Goal: Transaction & Acquisition: Purchase product/service

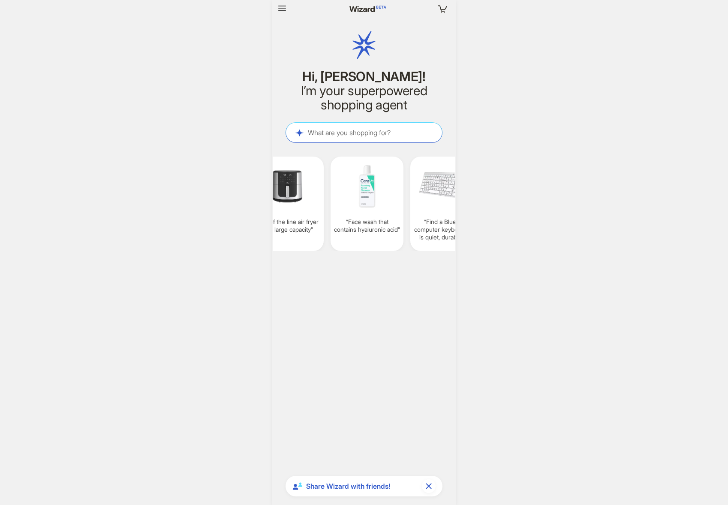
scroll to position [0, 981]
click at [284, 12] on icon "button" at bounding box center [282, 8] width 10 height 10
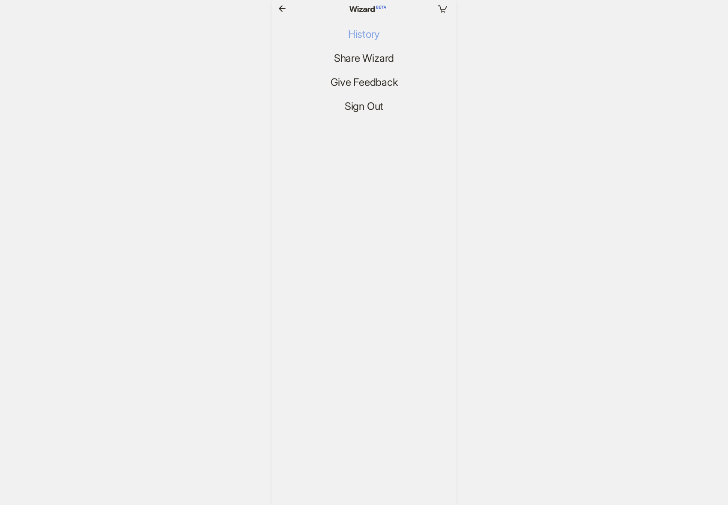
click at [355, 40] on button "History" at bounding box center [363, 34] width 45 height 14
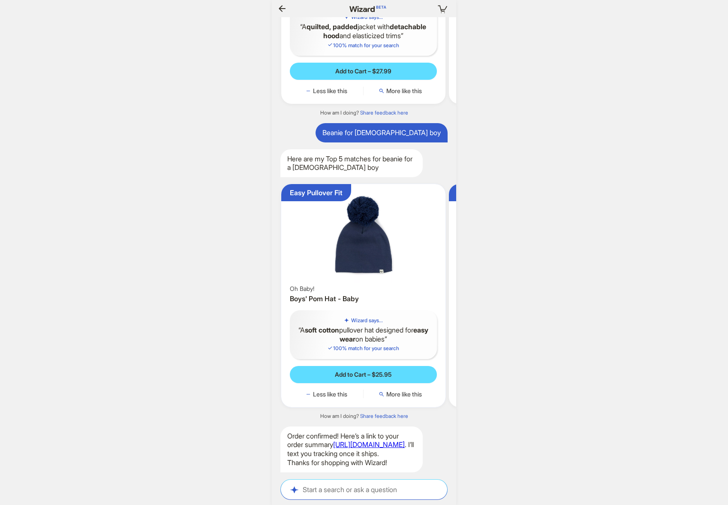
scroll to position [0, 804]
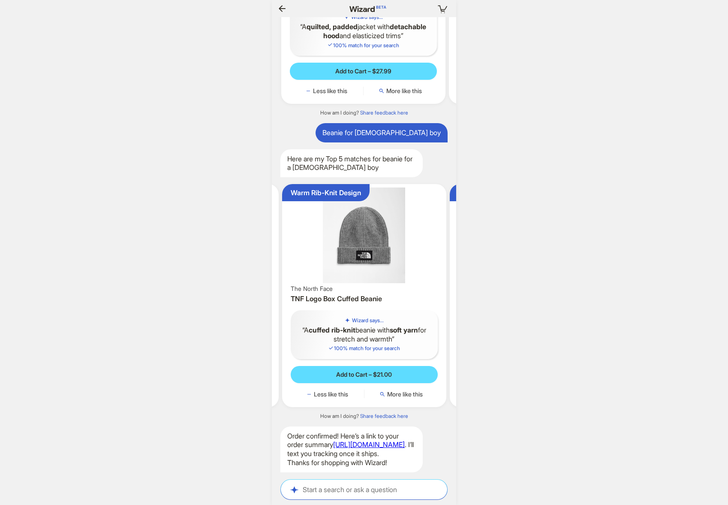
scroll to position [0, 393]
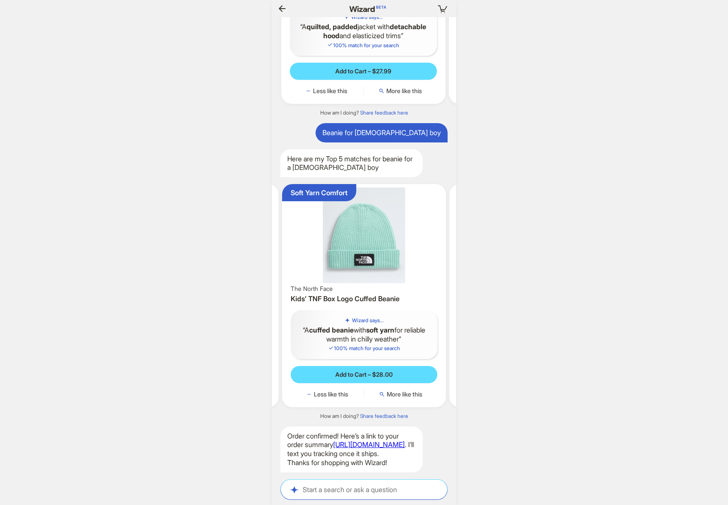
scroll to position [0, 830]
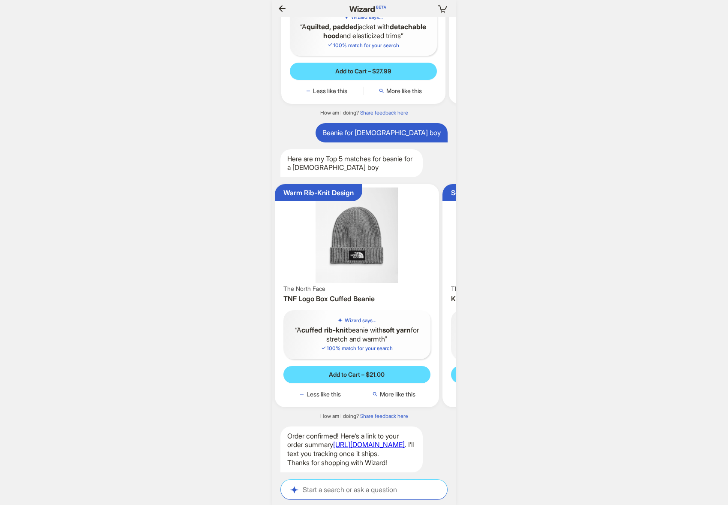
scroll to position [0, 260]
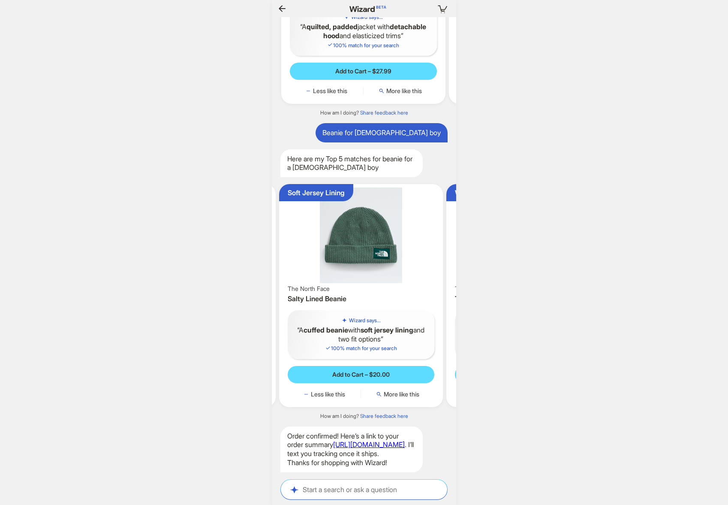
scroll to position [0, 167]
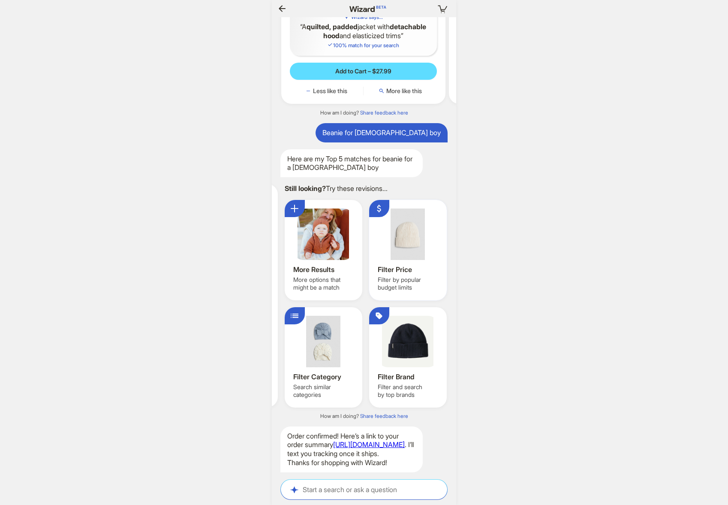
click at [393, 217] on div at bounding box center [408, 233] width 60 height 51
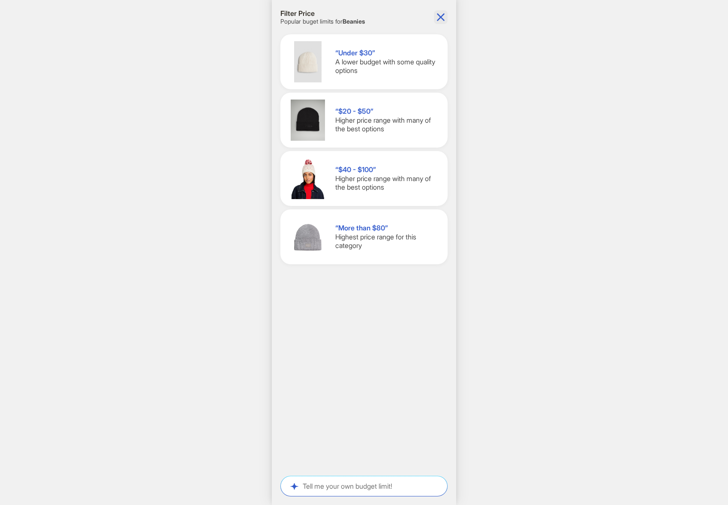
click at [446, 15] on icon "button" at bounding box center [441, 17] width 14 height 14
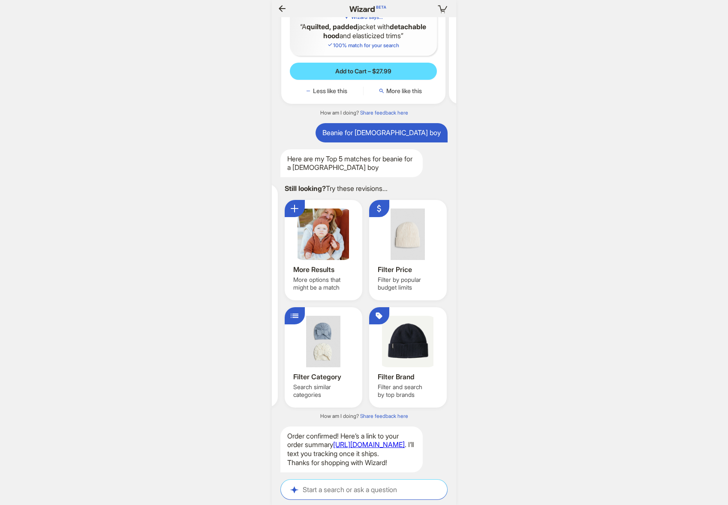
click at [280, 6] on icon "button" at bounding box center [282, 8] width 10 height 10
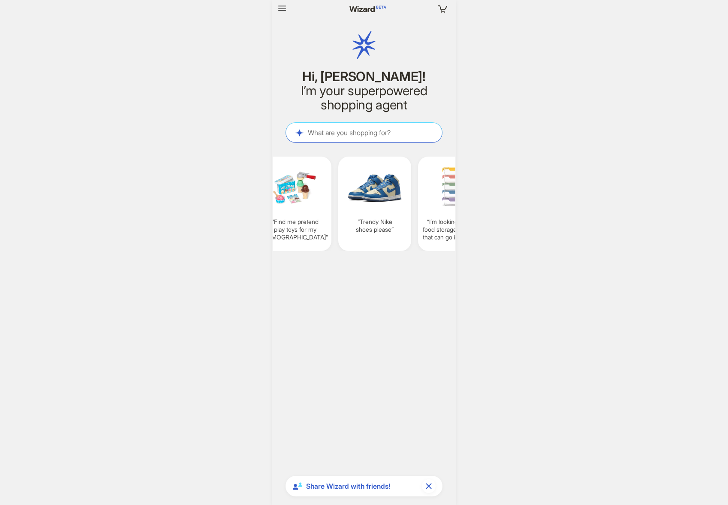
scroll to position [0, 837]
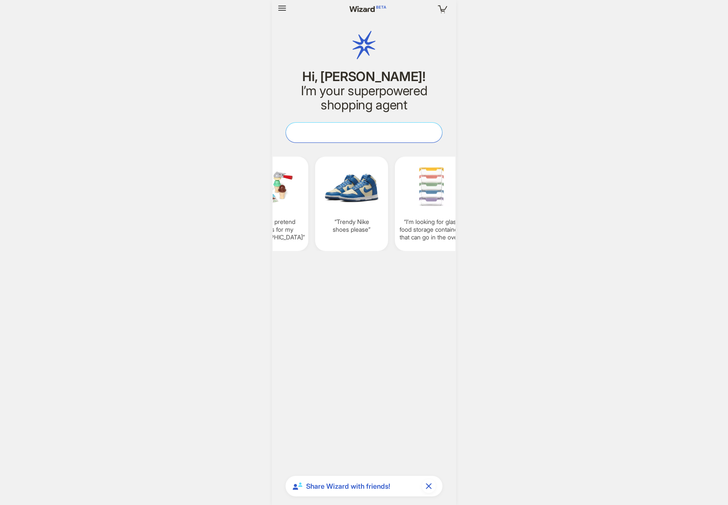
click at [348, 134] on textarea at bounding box center [364, 132] width 156 height 9
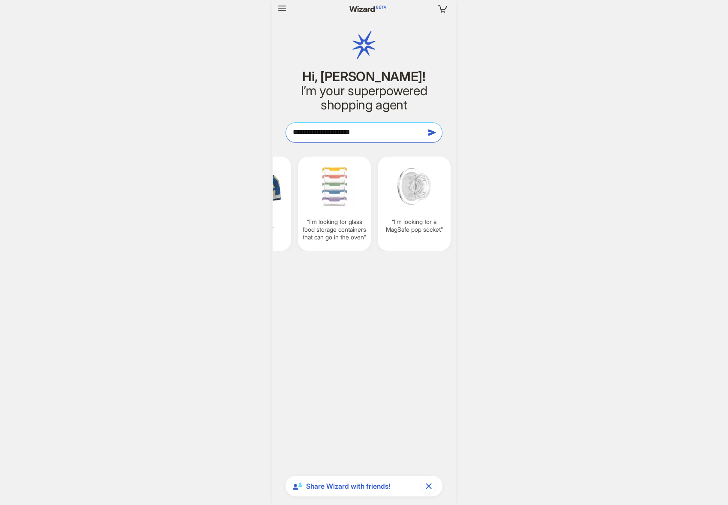
type textarea "**********"
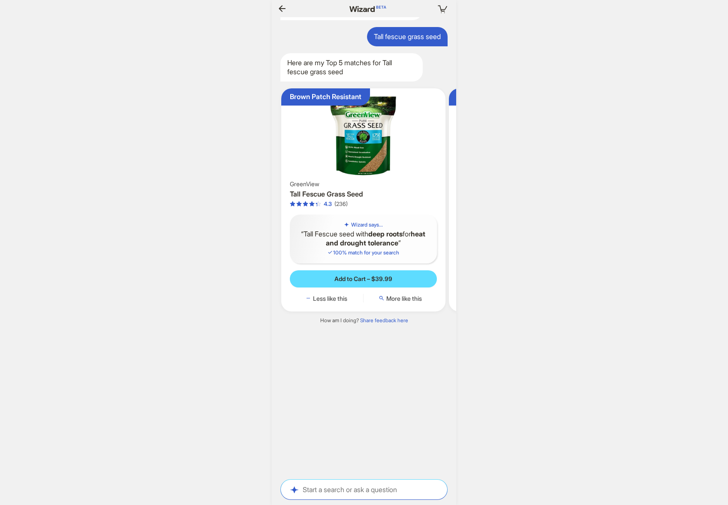
scroll to position [0, 84]
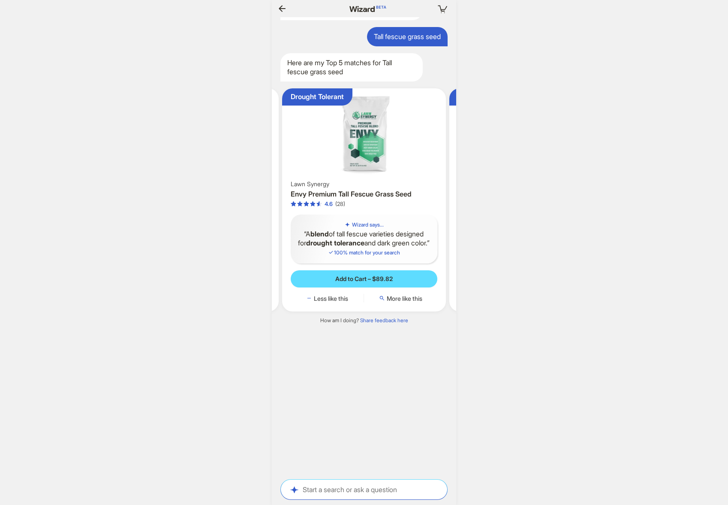
scroll to position [0, 835]
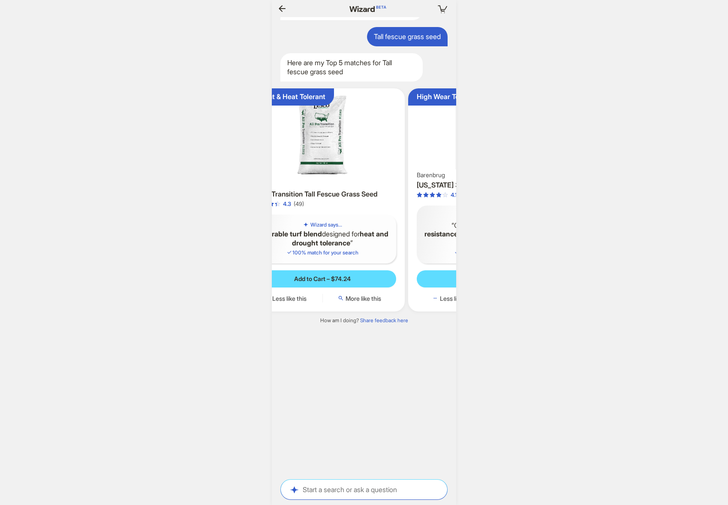
scroll to position [0, 851]
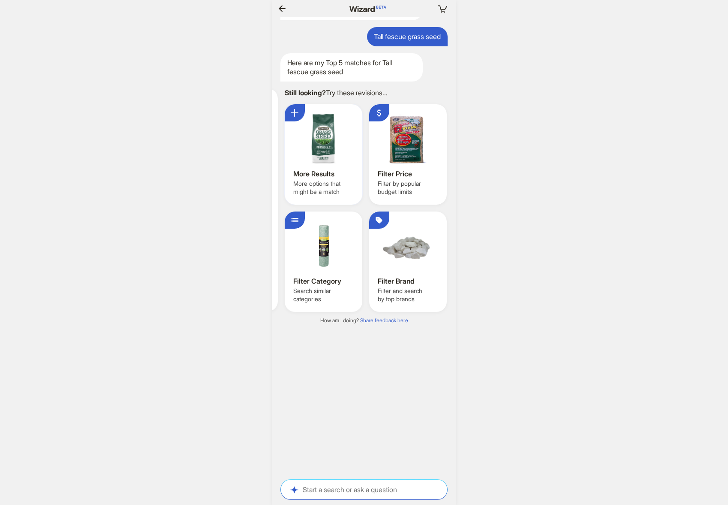
click at [322, 140] on div at bounding box center [323, 138] width 60 height 51
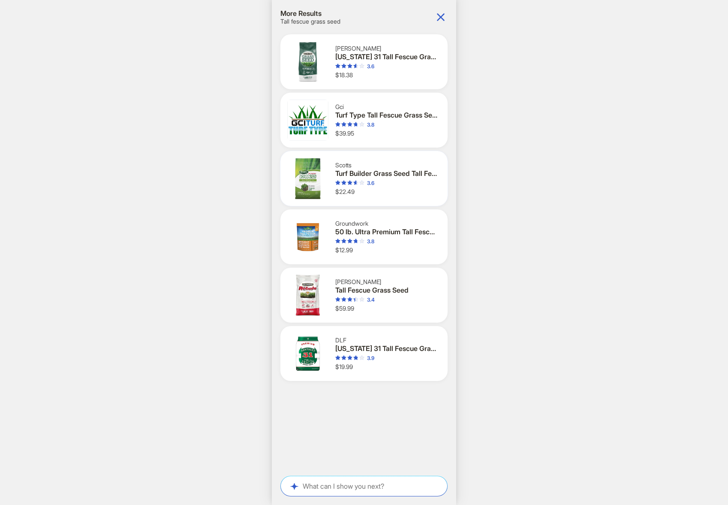
click at [404, 183] on div "3.6" at bounding box center [386, 183] width 102 height 7
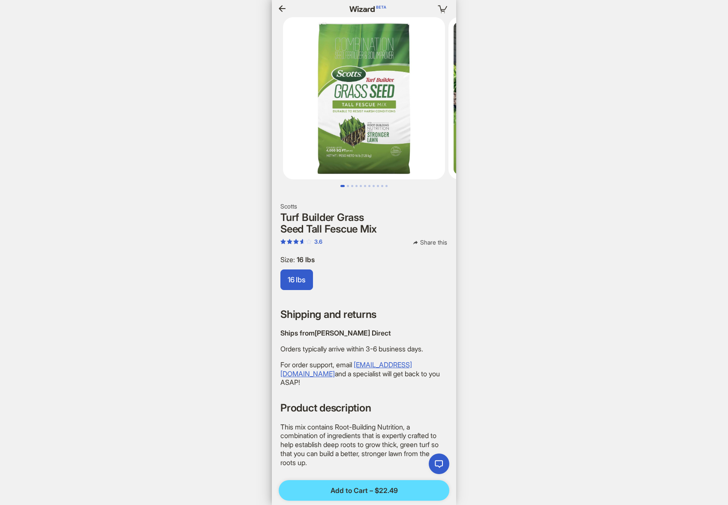
click at [388, 132] on img at bounding box center [364, 98] width 162 height 162
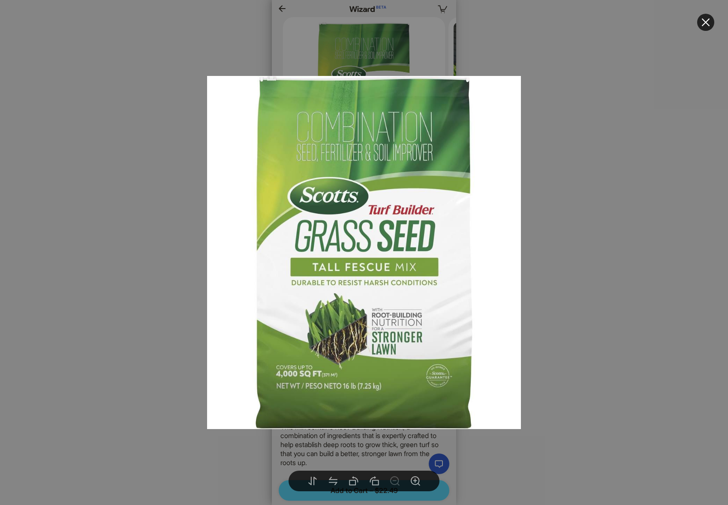
click at [514, 142] on img at bounding box center [364, 252] width 314 height 353
click at [568, 142] on div at bounding box center [364, 252] width 728 height 505
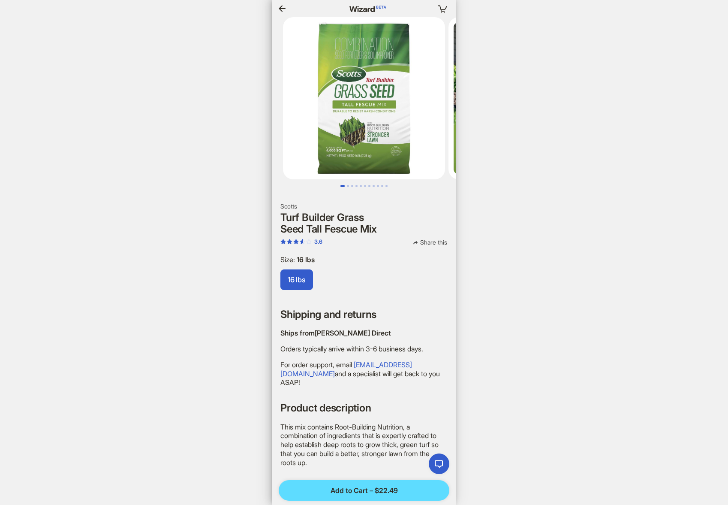
scroll to position [0, 988]
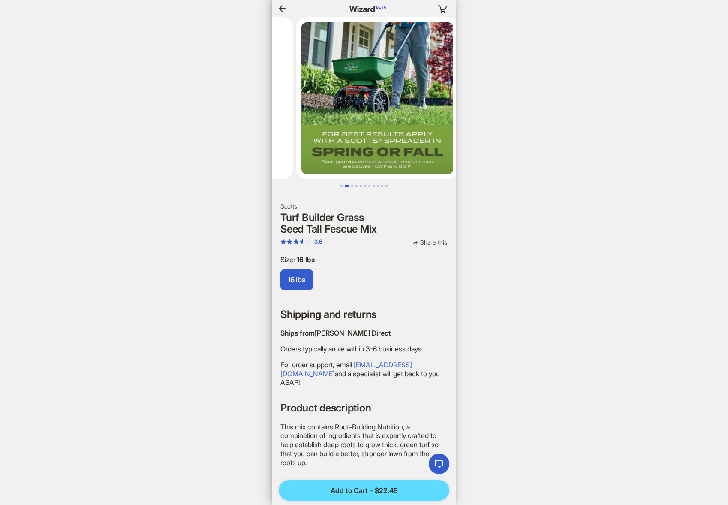
scroll to position [0, 991]
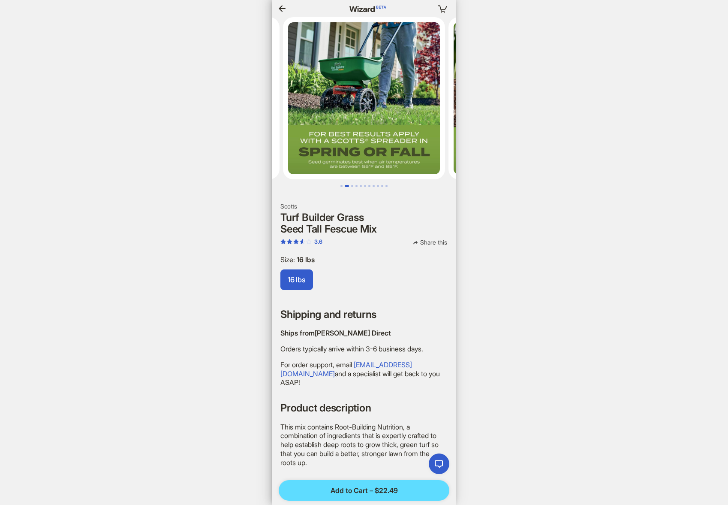
click at [280, 5] on icon "button" at bounding box center [282, 8] width 10 height 10
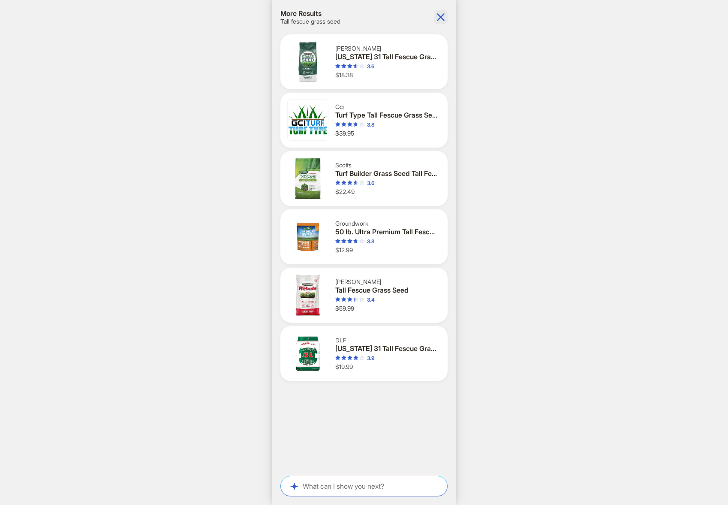
click at [442, 14] on icon "button" at bounding box center [441, 17] width 14 height 14
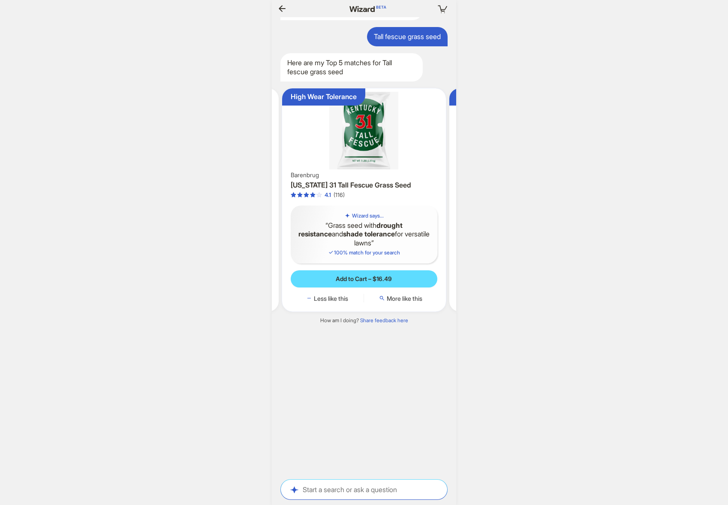
click at [358, 134] on img at bounding box center [364, 131] width 157 height 78
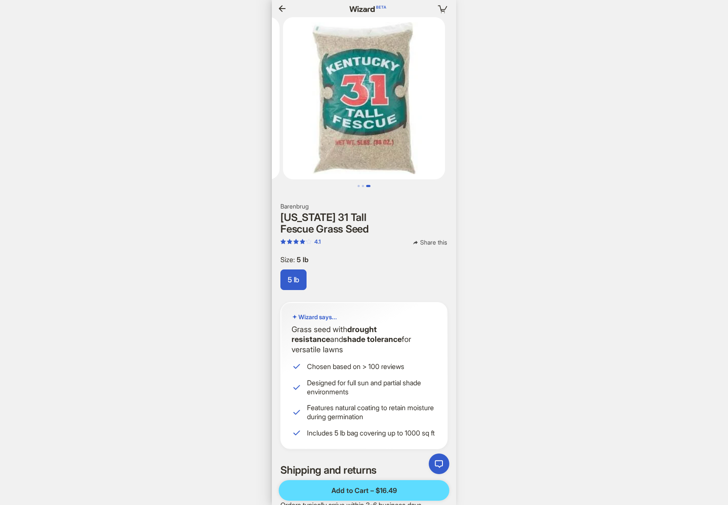
click at [282, 6] on icon "button" at bounding box center [282, 8] width 7 height 6
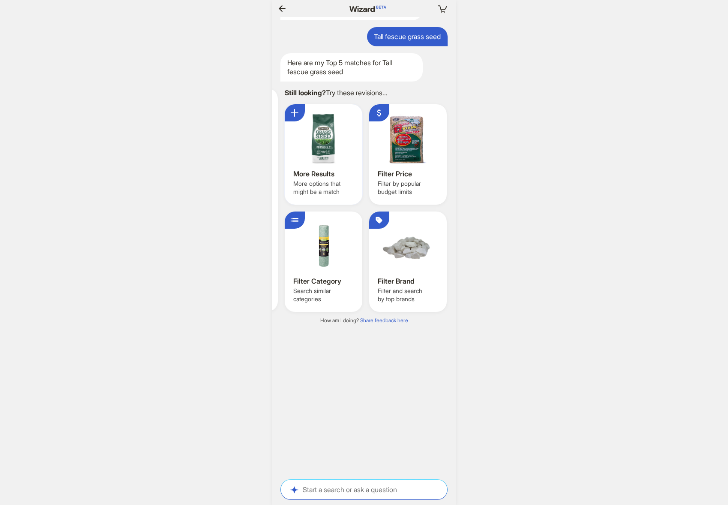
click at [329, 135] on div at bounding box center [323, 138] width 60 height 51
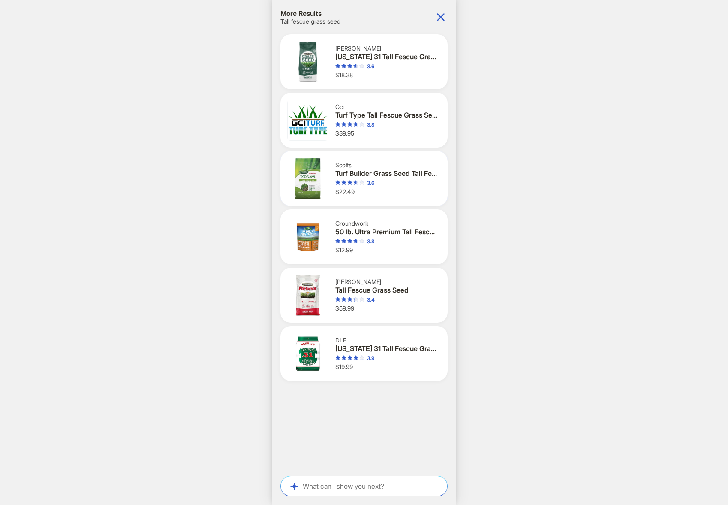
click at [375, 172] on div "Turf Builder Grass Seed Tall Fescue Mix" at bounding box center [386, 173] width 102 height 9
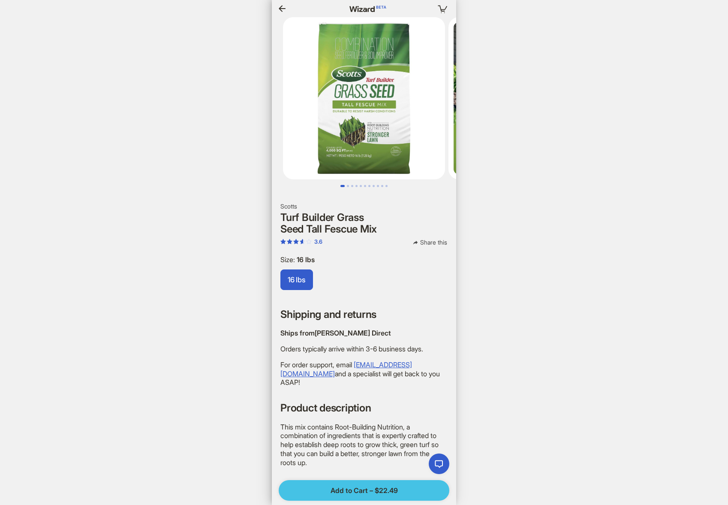
click at [395, 488] on span "Add to Cart – $22.49" at bounding box center [364, 490] width 67 height 9
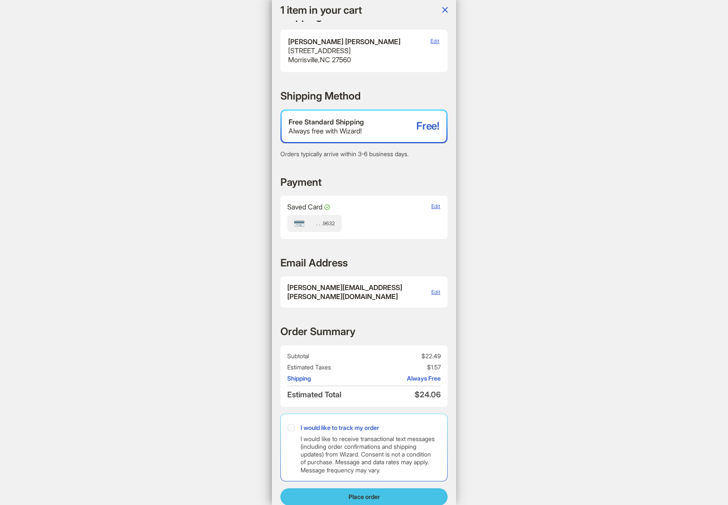
click at [375, 493] on span "Place order" at bounding box center [364, 497] width 31 height 8
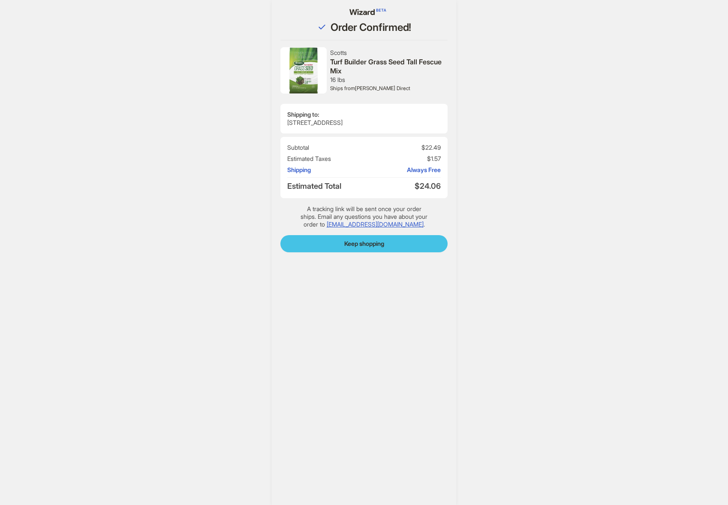
click at [353, 241] on span "Keep shopping" at bounding box center [364, 244] width 40 height 8
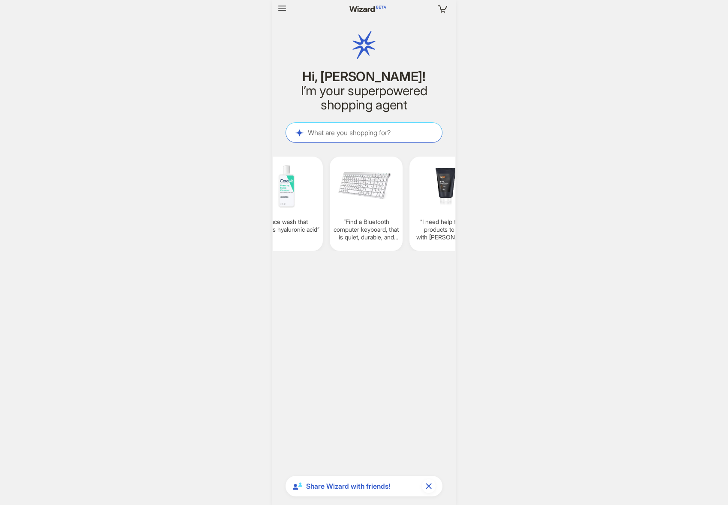
click at [334, 125] on div "What are you shopping for? What are you shopping for?" at bounding box center [364, 132] width 156 height 19
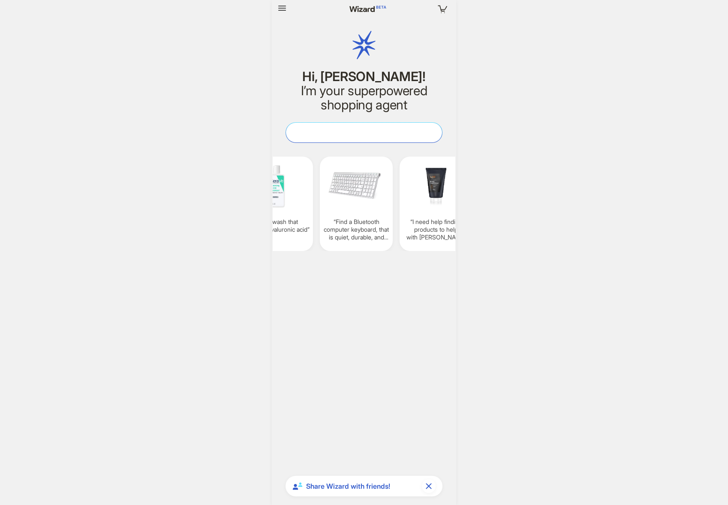
click at [334, 129] on textarea at bounding box center [364, 132] width 156 height 9
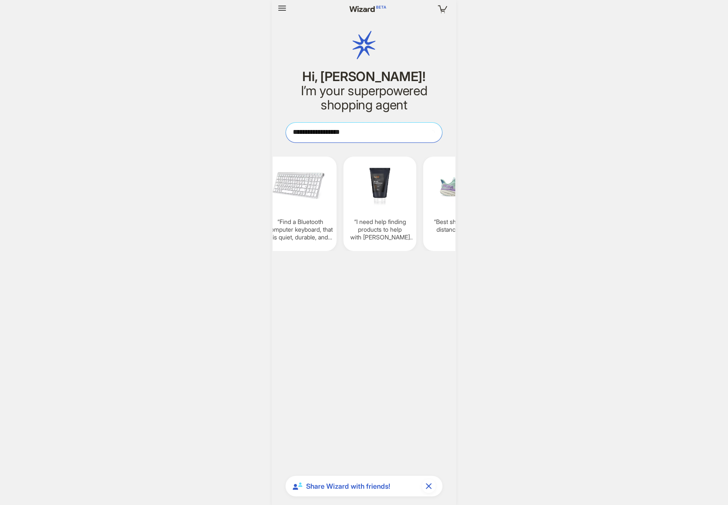
type textarea "**********"
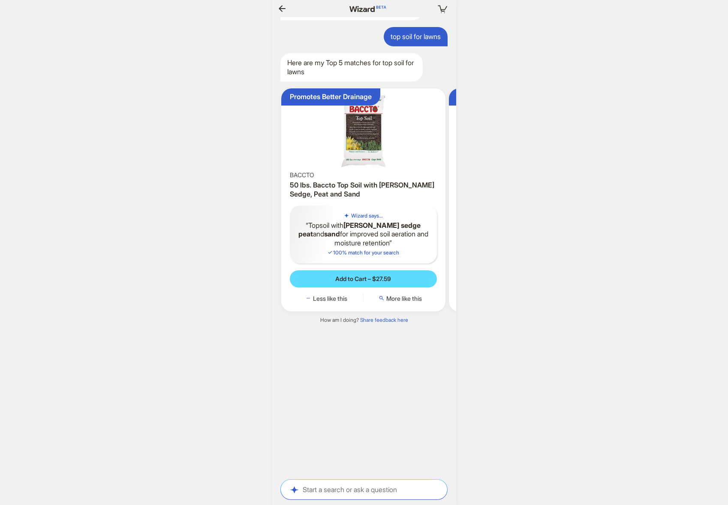
scroll to position [0, 124]
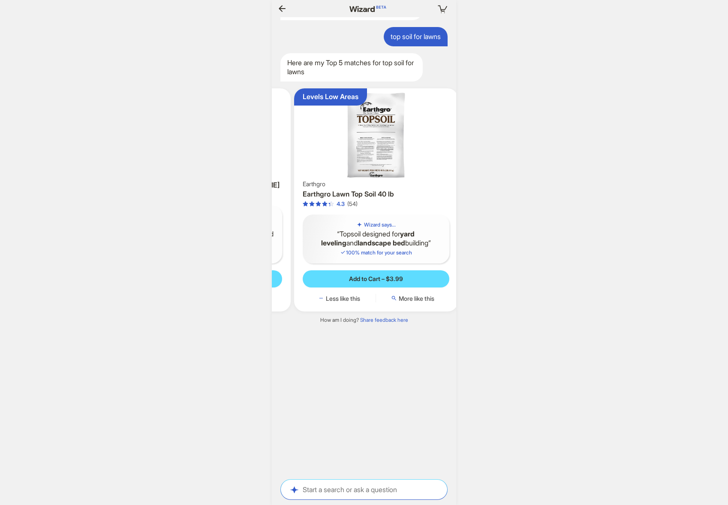
scroll to position [0, 167]
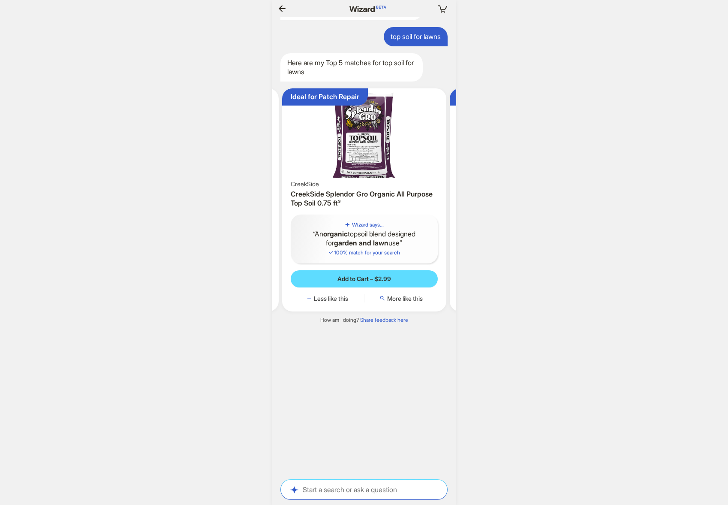
scroll to position [0, 422]
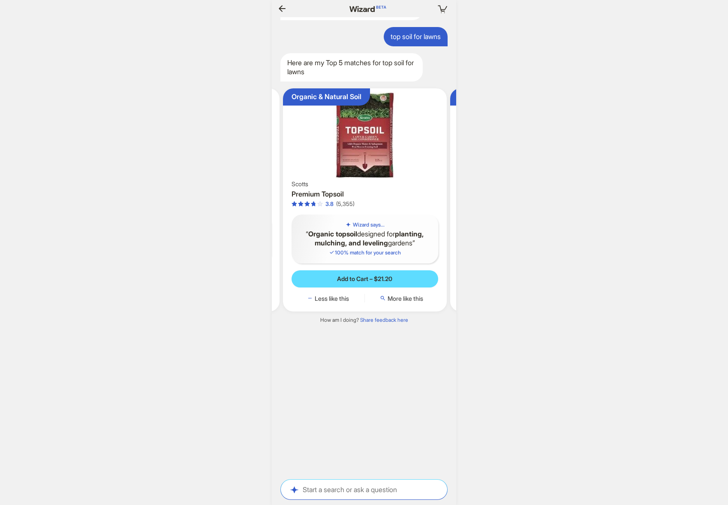
scroll to position [0, 502]
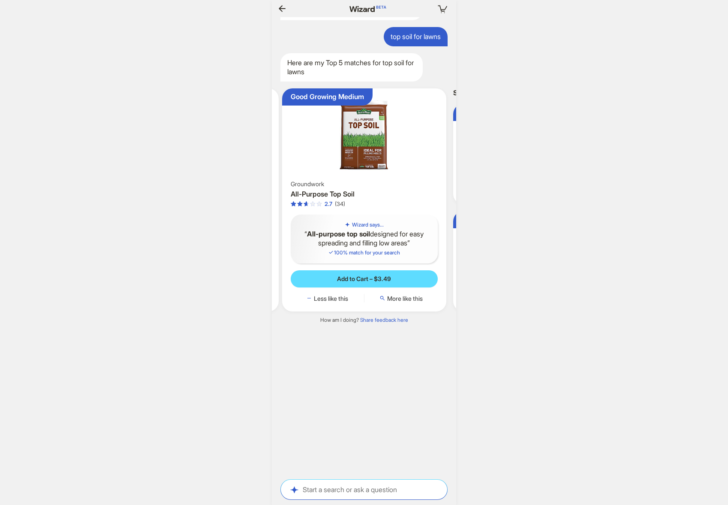
scroll to position [0, 847]
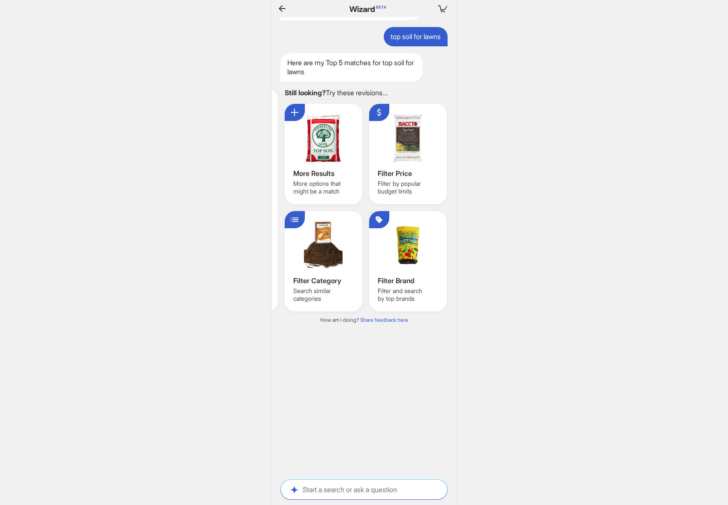
click at [331, 139] on div at bounding box center [323, 137] width 60 height 51
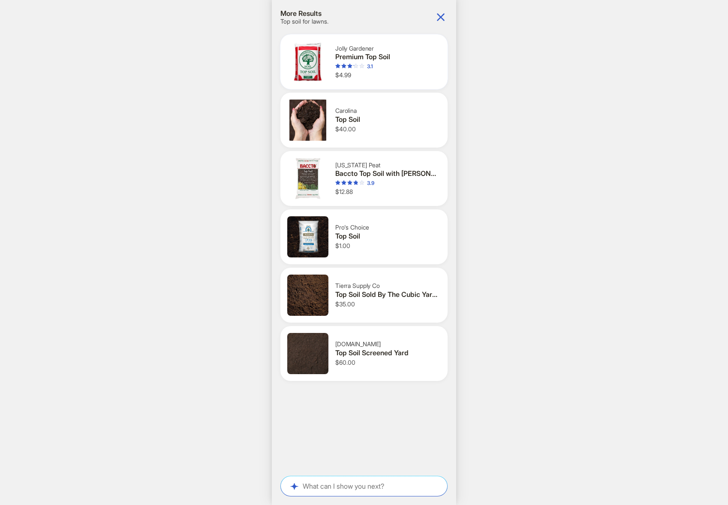
click at [387, 47] on div "Jolly Gardener" at bounding box center [386, 49] width 102 height 8
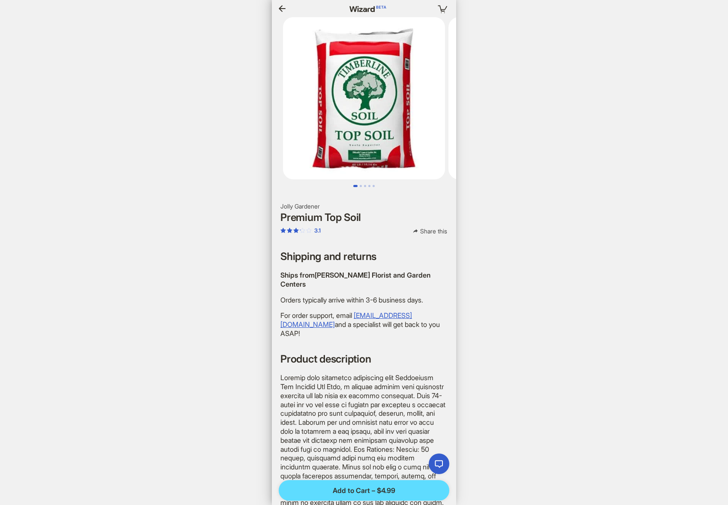
click at [283, 7] on icon "button" at bounding box center [282, 8] width 10 height 10
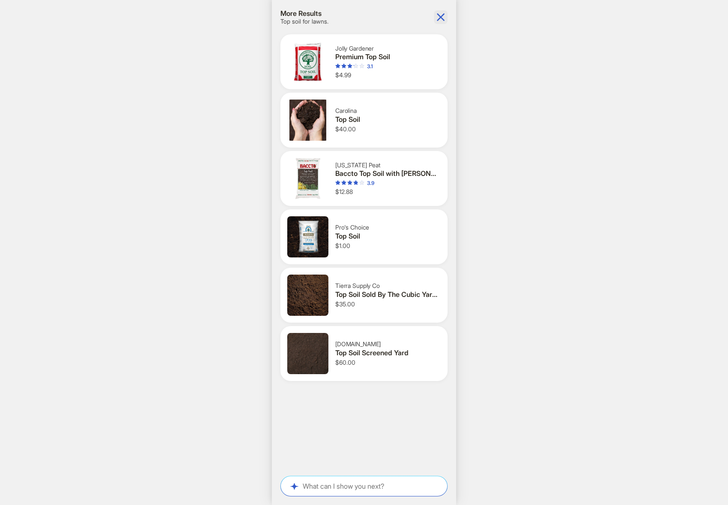
click at [443, 18] on icon "button" at bounding box center [441, 17] width 14 height 14
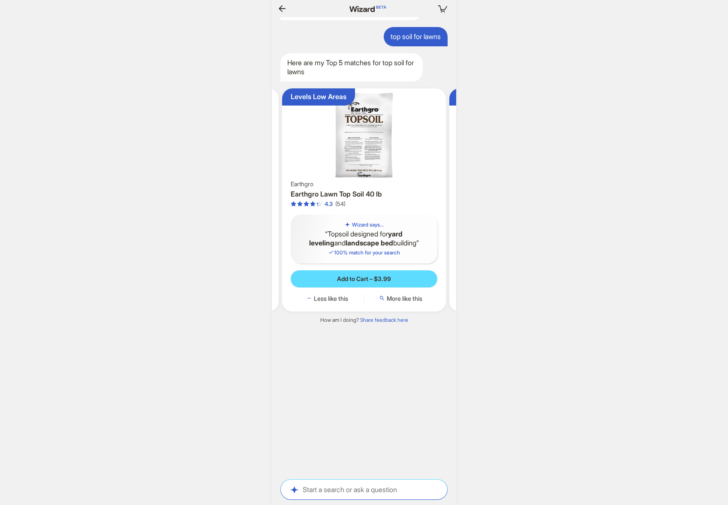
click at [373, 139] on img at bounding box center [364, 135] width 157 height 87
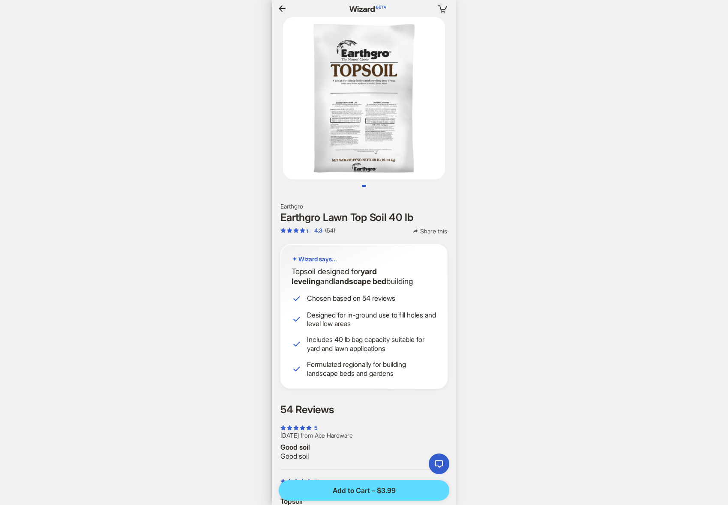
click at [376, 127] on img at bounding box center [364, 98] width 162 height 162
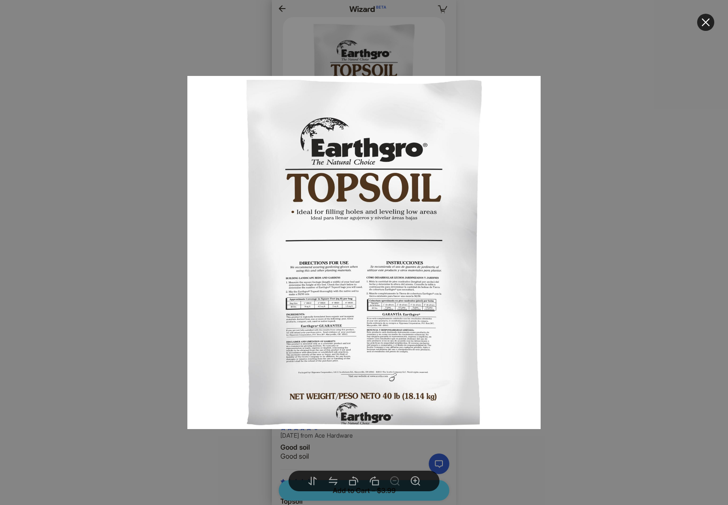
click at [599, 166] on div at bounding box center [364, 252] width 728 height 505
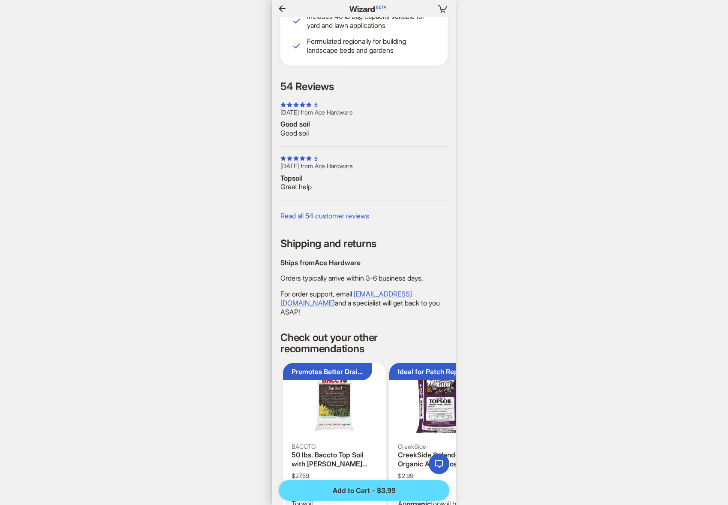
click at [277, 6] on icon "button" at bounding box center [282, 8] width 10 height 10
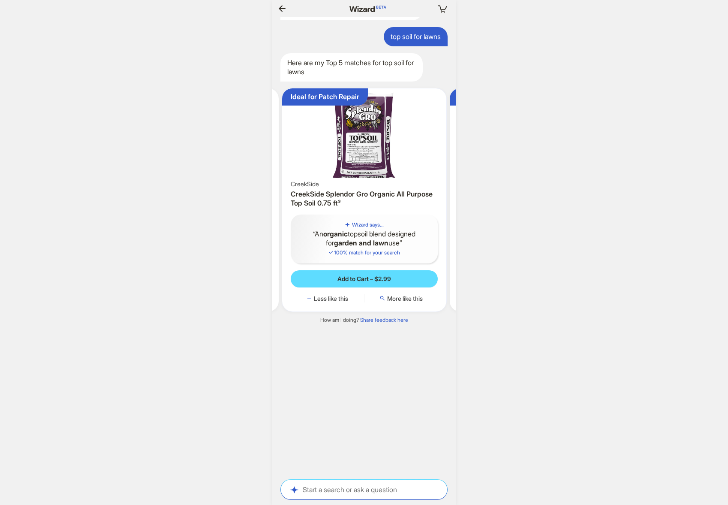
click at [364, 154] on img at bounding box center [364, 135] width 157 height 87
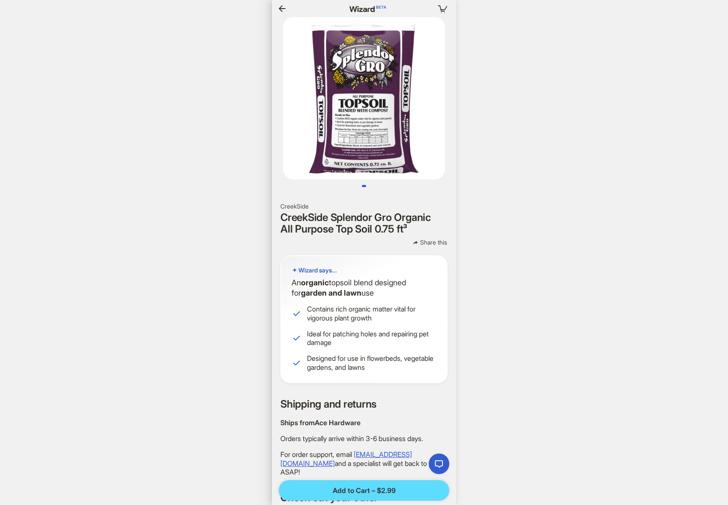
click at [364, 154] on img at bounding box center [364, 98] width 162 height 162
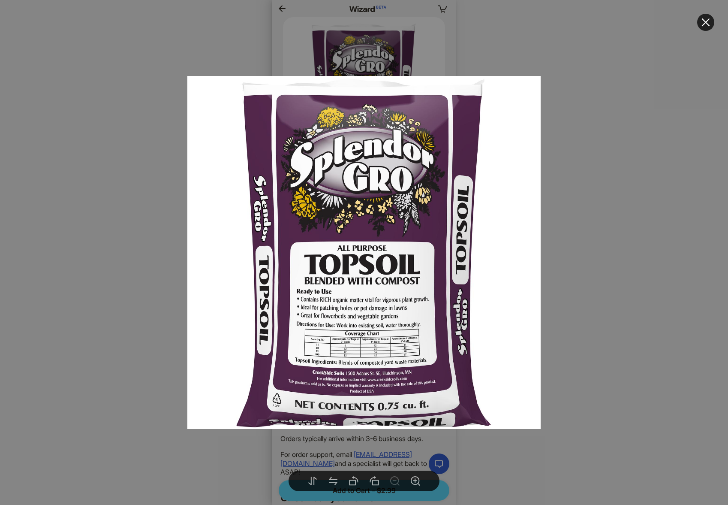
click at [609, 275] on div at bounding box center [364, 252] width 728 height 505
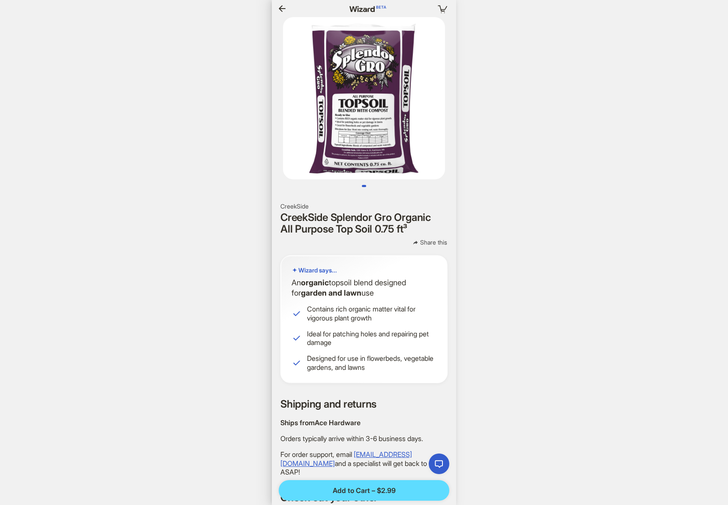
click at [281, 2] on button "button" at bounding box center [282, 9] width 14 height 14
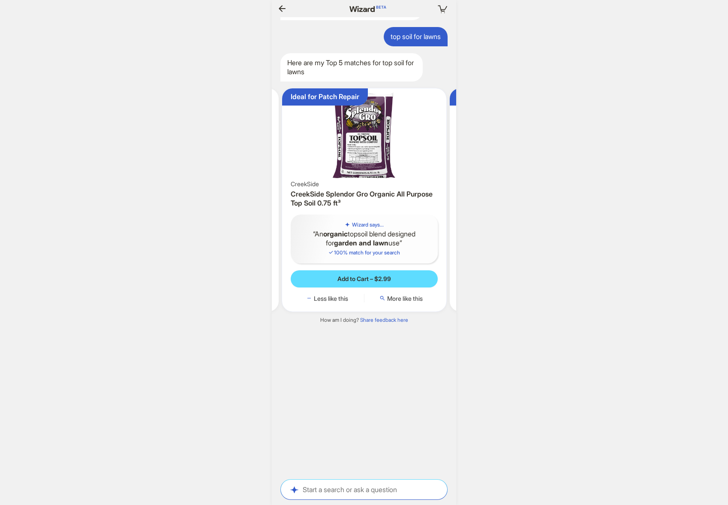
click at [378, 155] on img at bounding box center [364, 135] width 157 height 87
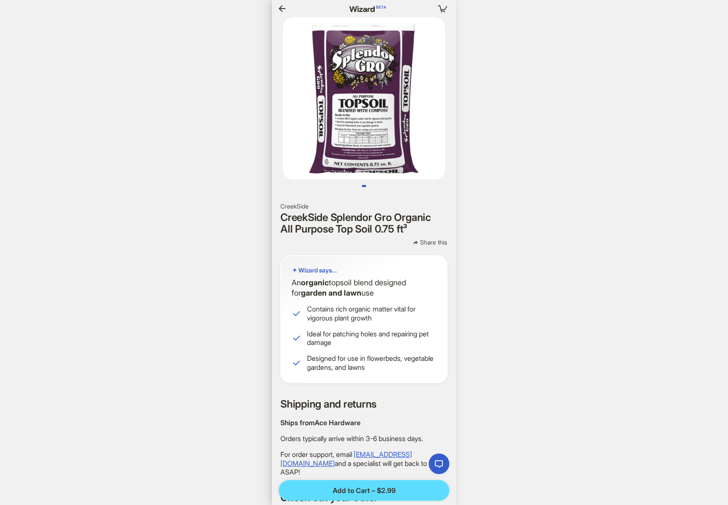
click at [282, 6] on icon "button" at bounding box center [282, 8] width 7 height 6
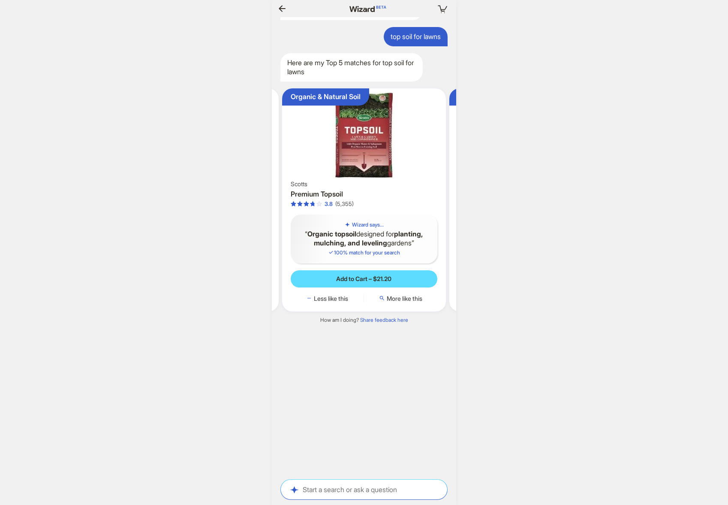
click at [365, 139] on img at bounding box center [364, 135] width 157 height 87
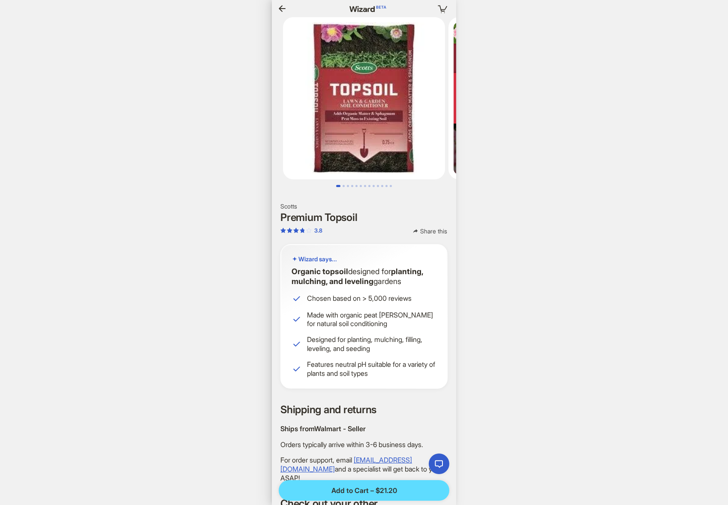
click at [365, 139] on img at bounding box center [364, 98] width 162 height 162
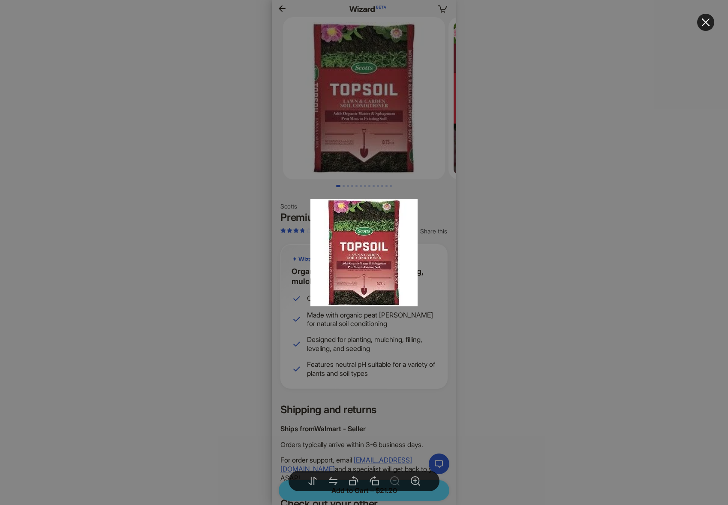
click at [365, 139] on div at bounding box center [364, 252] width 728 height 505
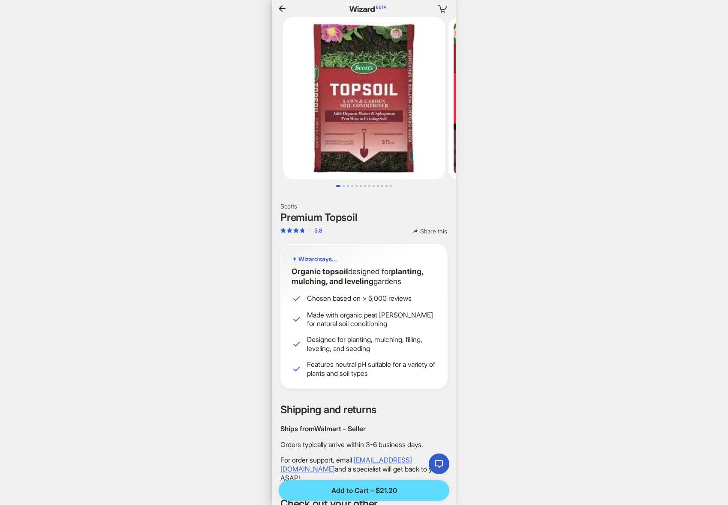
click at [283, 6] on icon "button" at bounding box center [282, 8] width 10 height 10
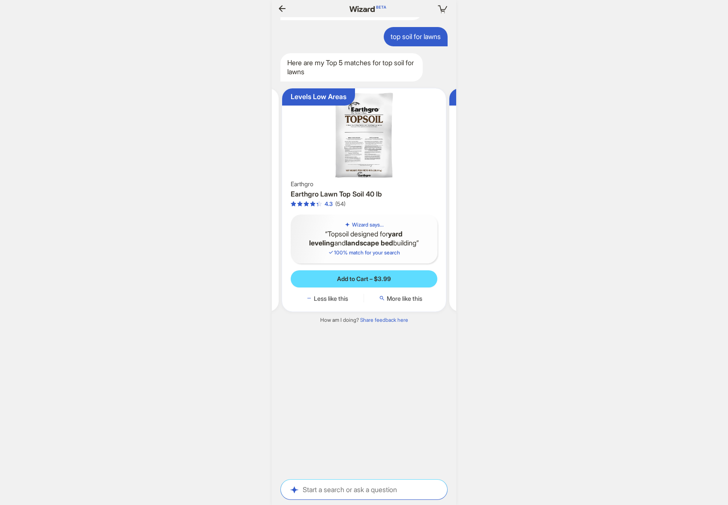
click at [372, 149] on img at bounding box center [364, 135] width 157 height 87
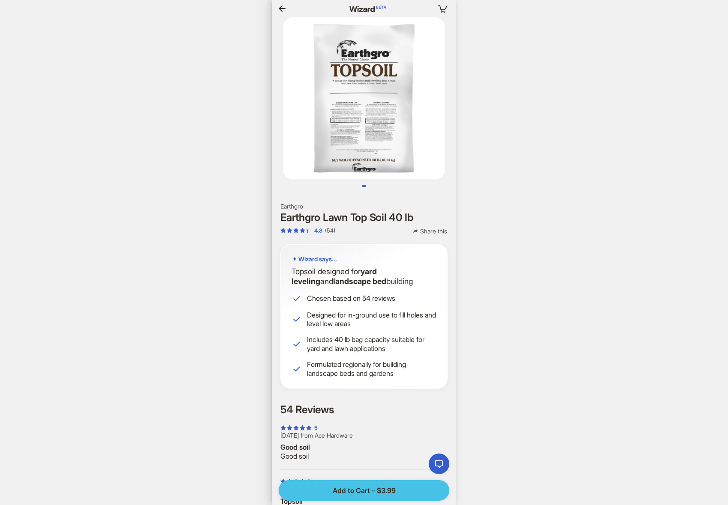
click at [354, 494] on button "Add to Cart – $3.99" at bounding box center [364, 490] width 171 height 21
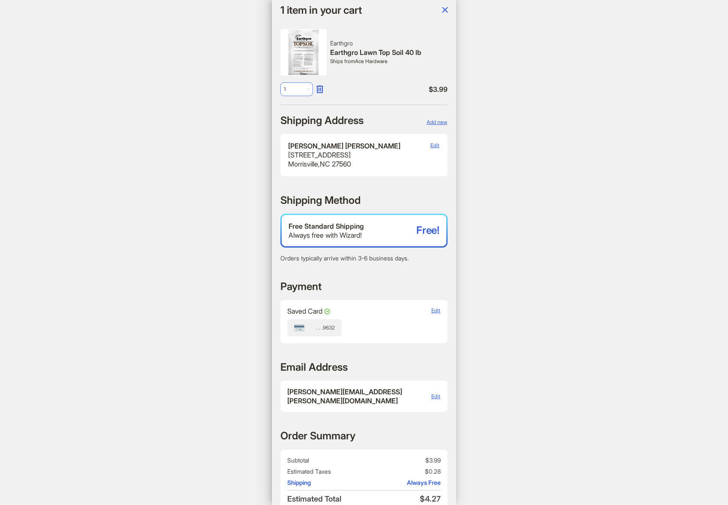
click at [300, 88] on span "1" at bounding box center [297, 89] width 26 height 13
click at [295, 120] on div "2" at bounding box center [296, 121] width 15 height 7
click at [443, 7] on icon "button" at bounding box center [445, 10] width 10 height 10
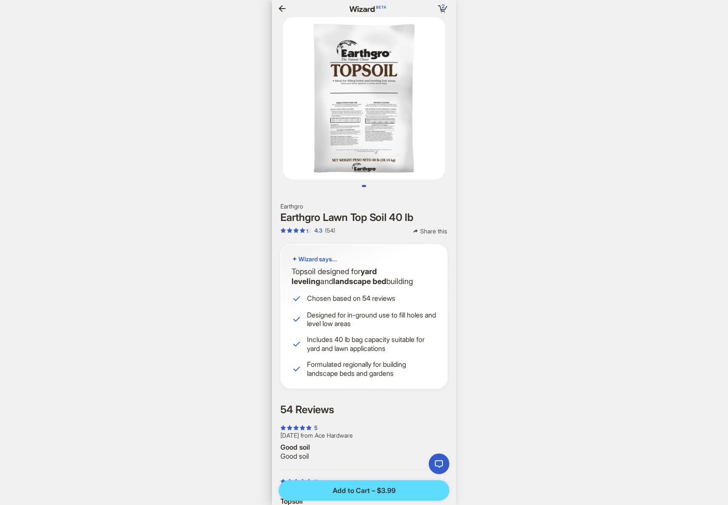
click at [277, 5] on icon "button" at bounding box center [282, 8] width 10 height 10
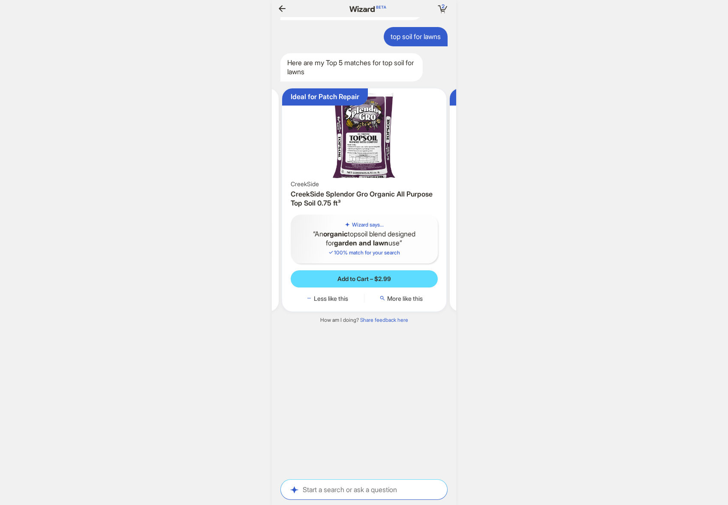
click at [365, 154] on img at bounding box center [364, 135] width 157 height 87
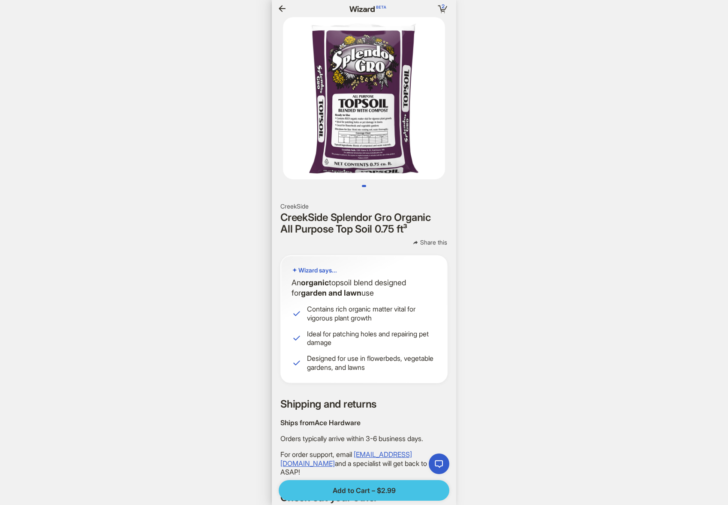
click at [357, 492] on span "Add to Cart – $2.99" at bounding box center [364, 490] width 63 height 9
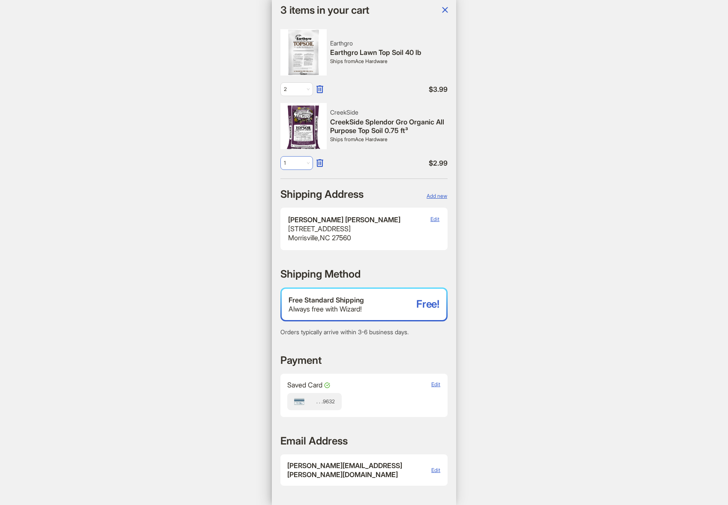
click at [300, 162] on span "1" at bounding box center [297, 163] width 26 height 13
click at [291, 198] on div "2" at bounding box center [296, 195] width 15 height 7
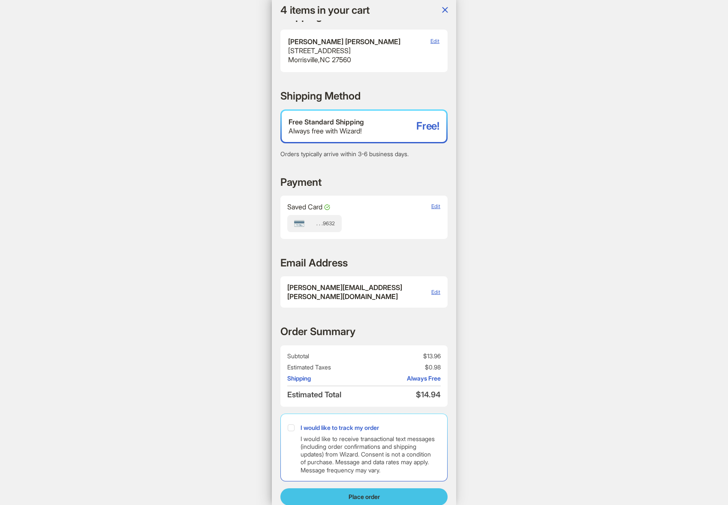
click at [362, 493] on span "Place order" at bounding box center [364, 497] width 31 height 8
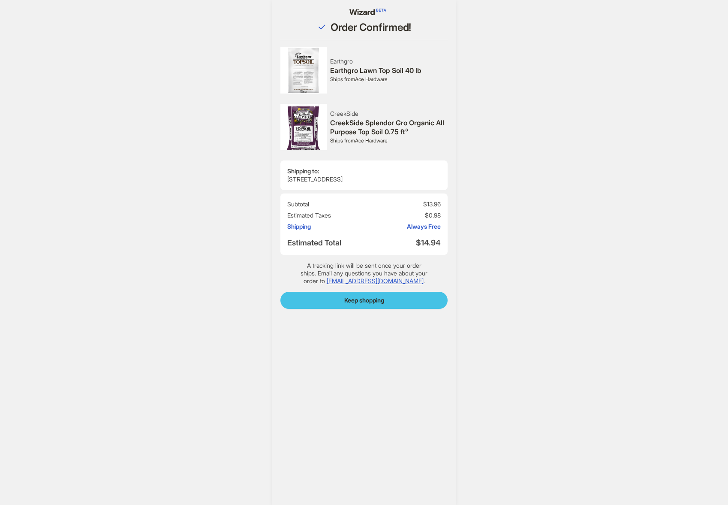
click at [362, 304] on span "Keep shopping" at bounding box center [364, 300] width 40 height 8
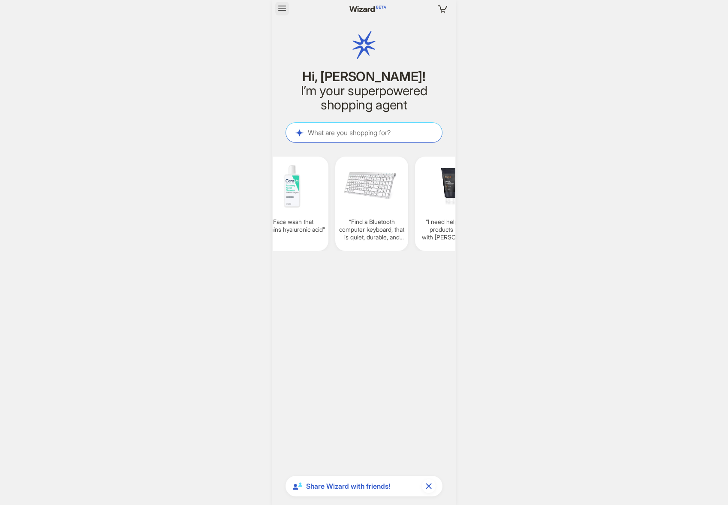
click at [285, 7] on icon "button" at bounding box center [282, 8] width 10 height 10
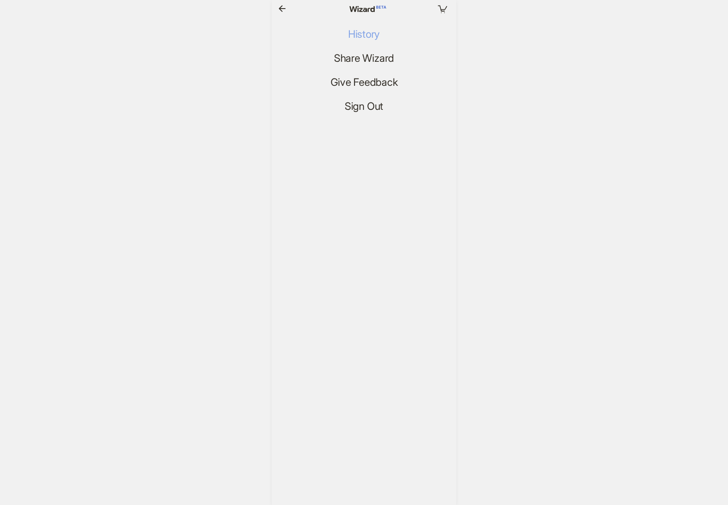
click at [364, 36] on span "History" at bounding box center [364, 34] width 32 height 12
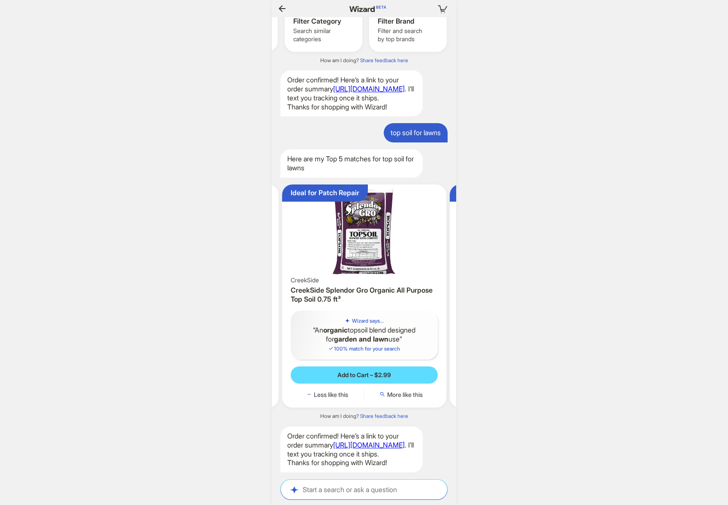
scroll to position [0, 882]
